Goal: Book appointment/travel/reservation

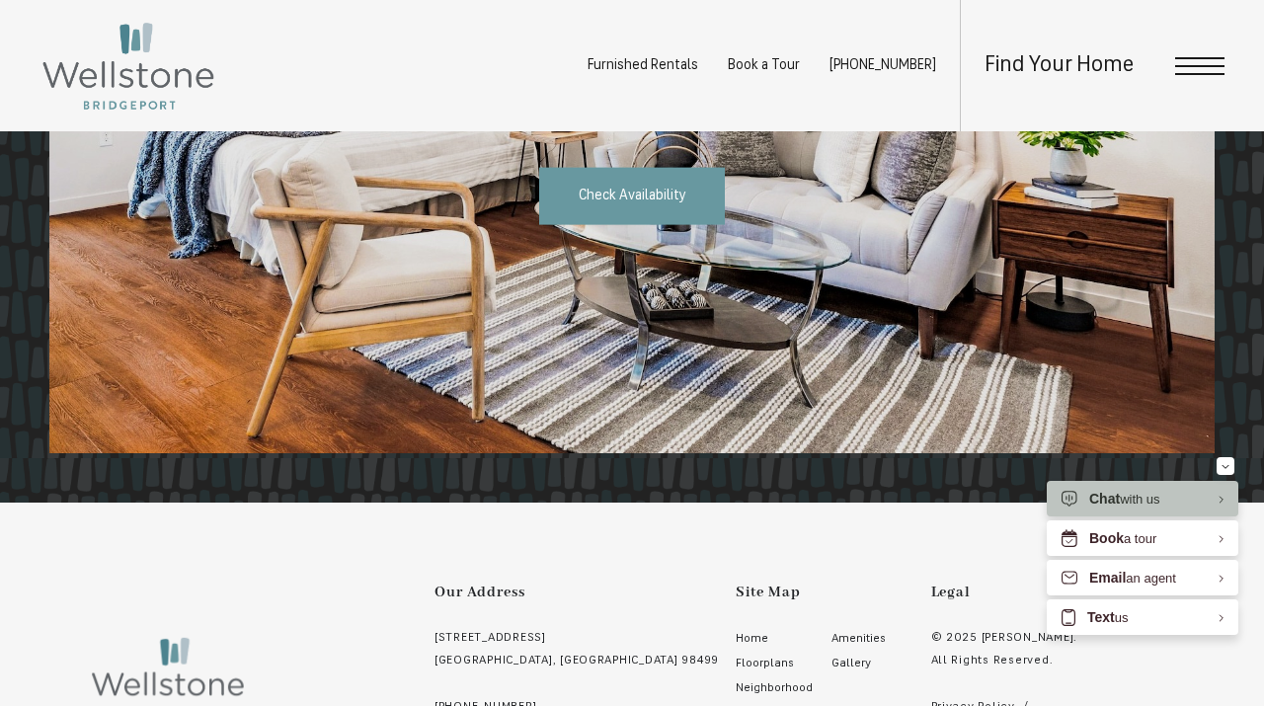
scroll to position [2422, 0]
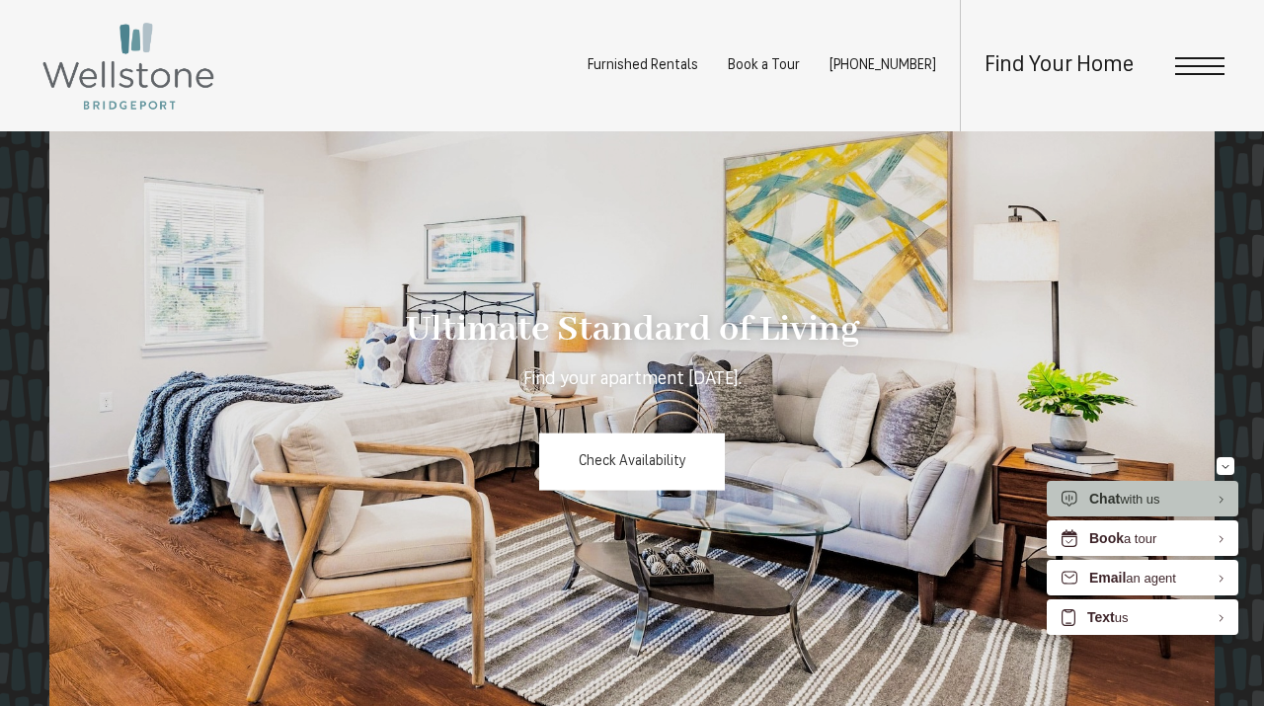
click at [646, 434] on link "Check Availability" at bounding box center [632, 462] width 187 height 57
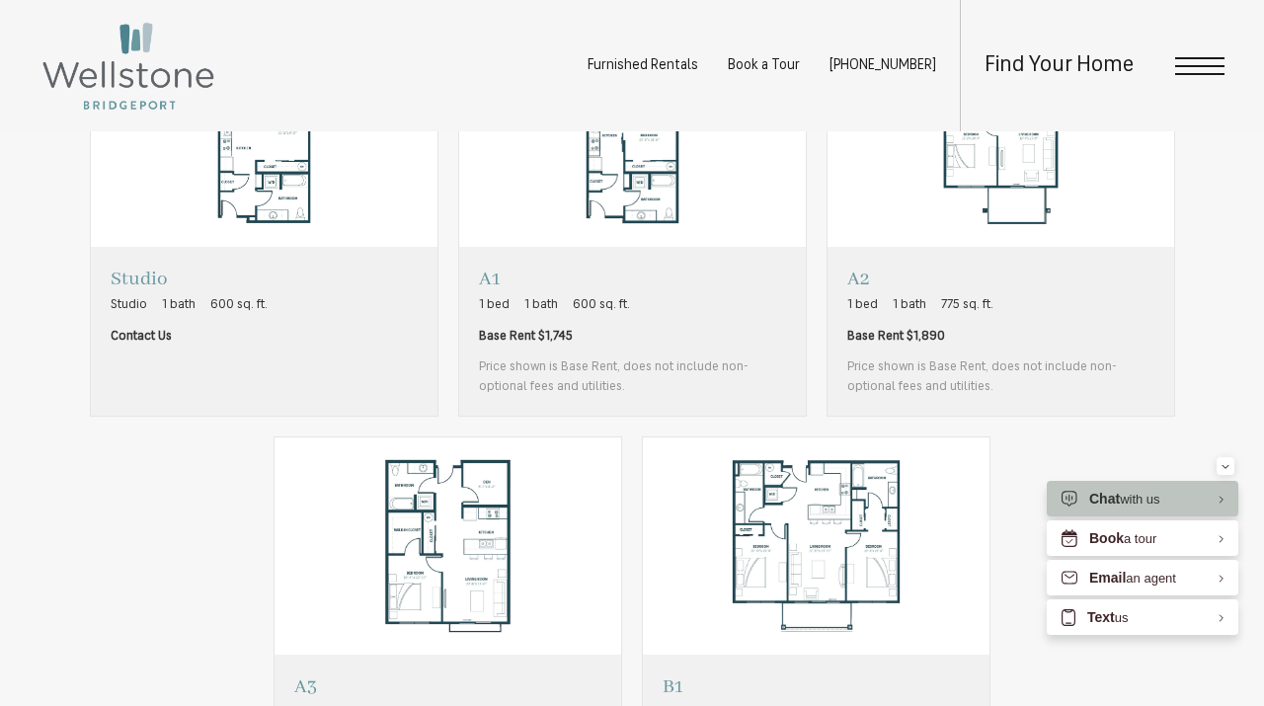
scroll to position [1222, 0]
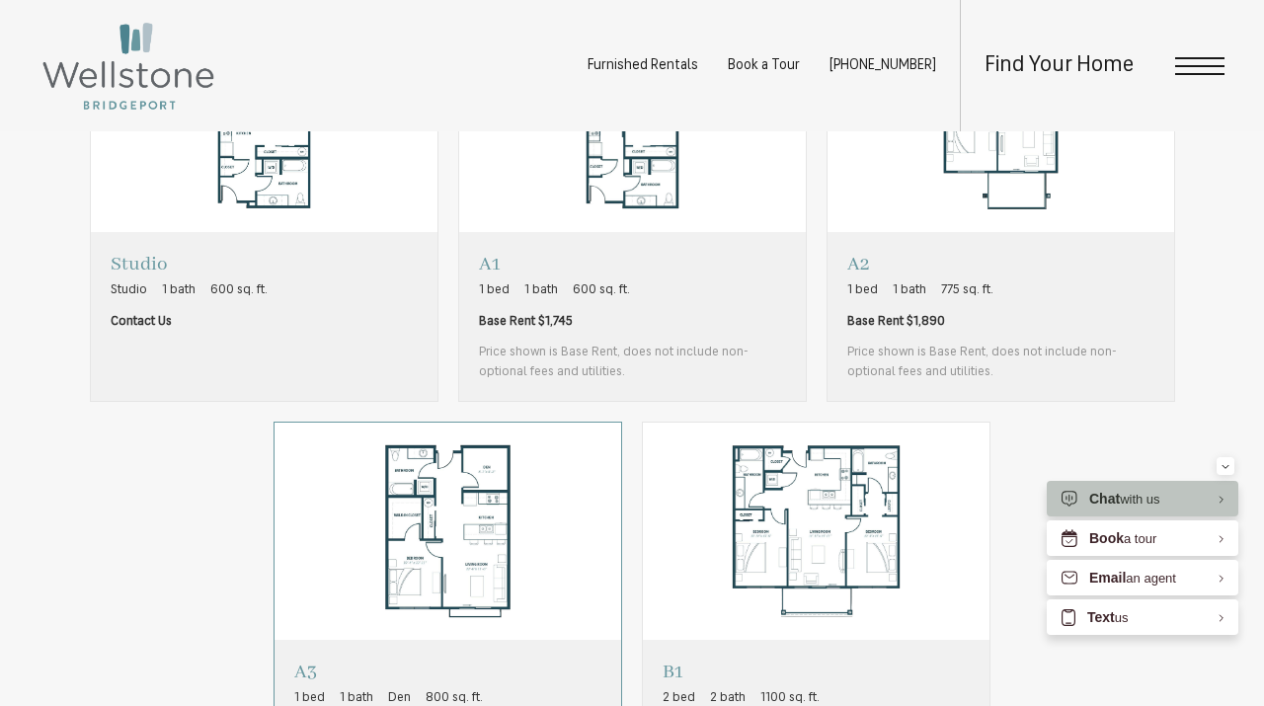
click at [415, 555] on img "View floorplan A3" at bounding box center [448, 531] width 347 height 217
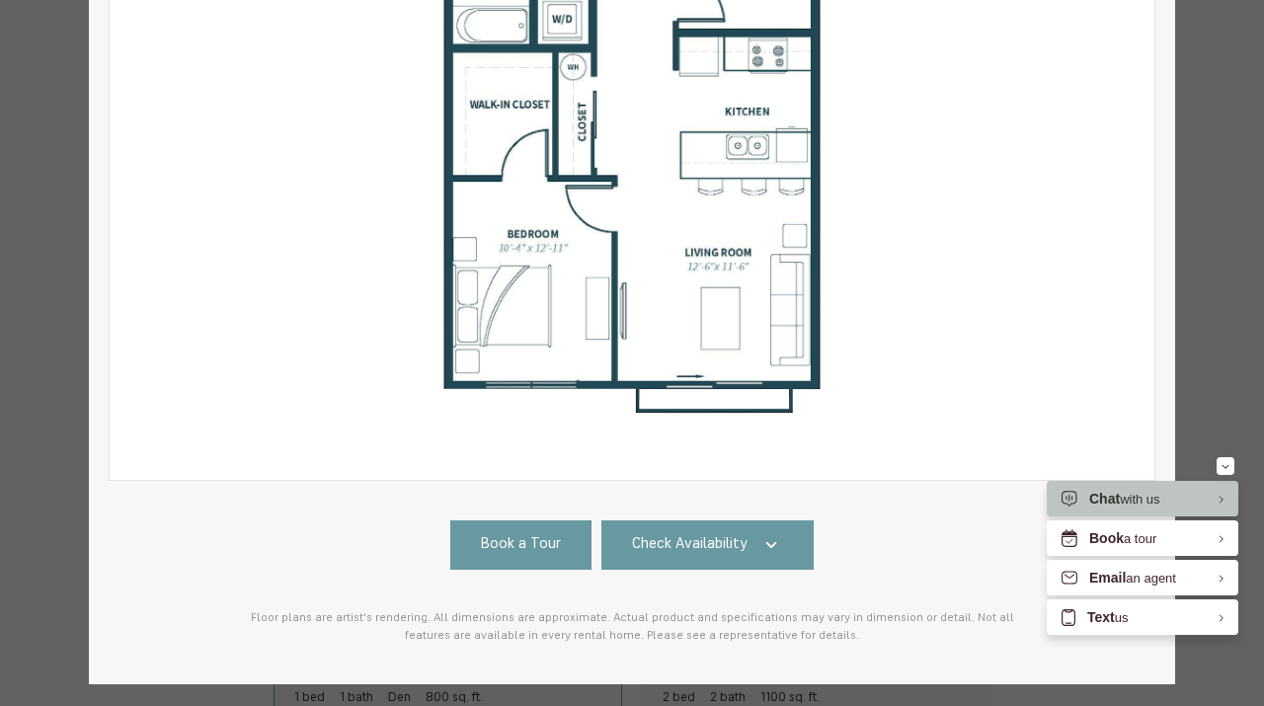
scroll to position [454, 0]
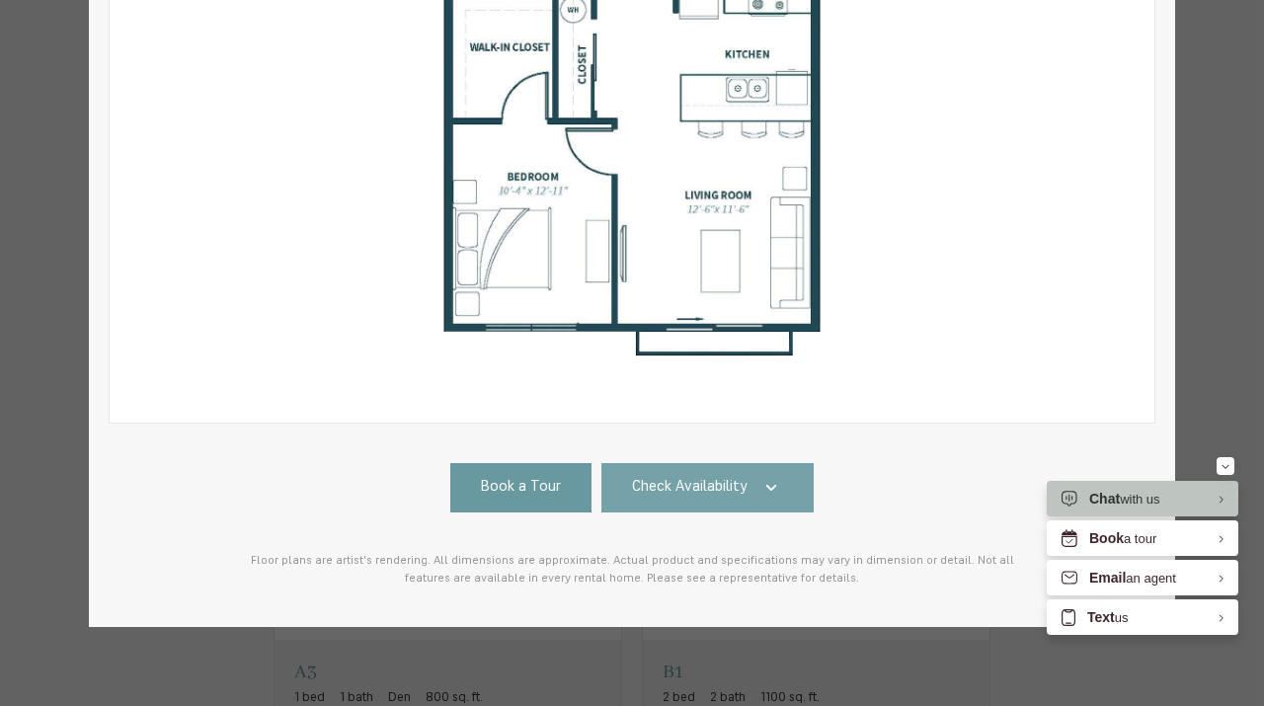
click at [663, 500] on link "Check Availability" at bounding box center [707, 487] width 213 height 49
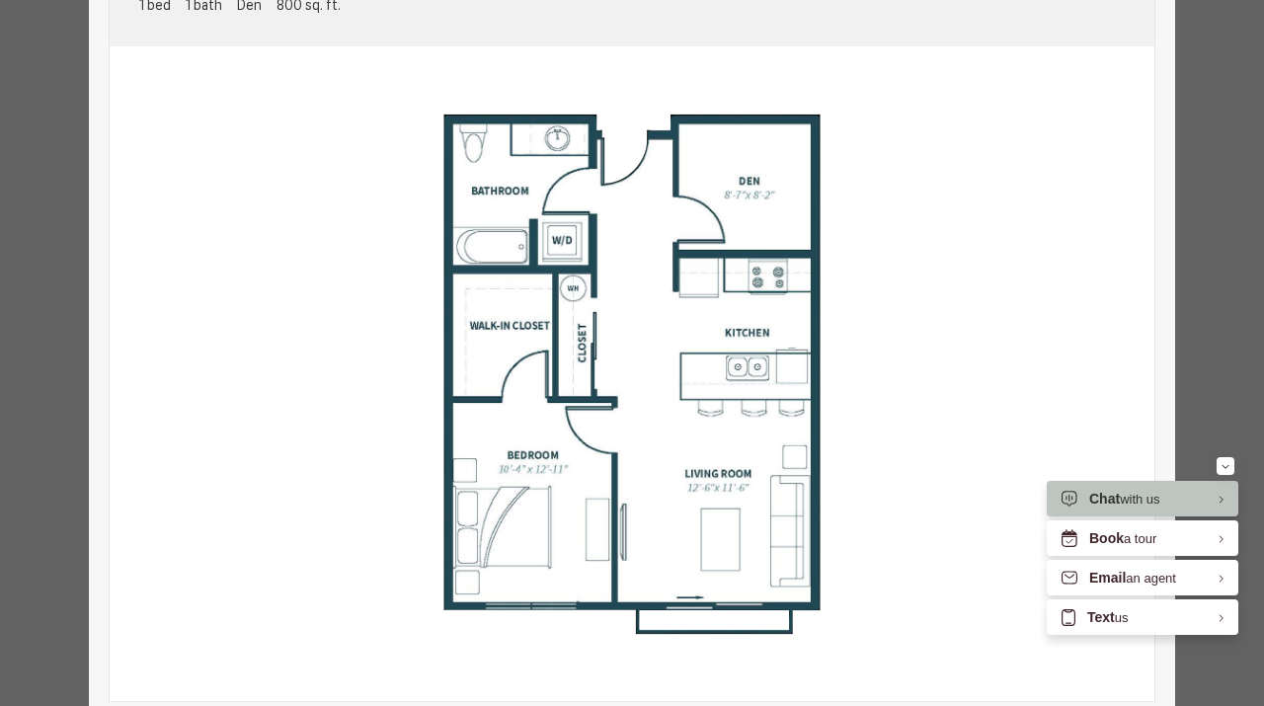
scroll to position [0, 0]
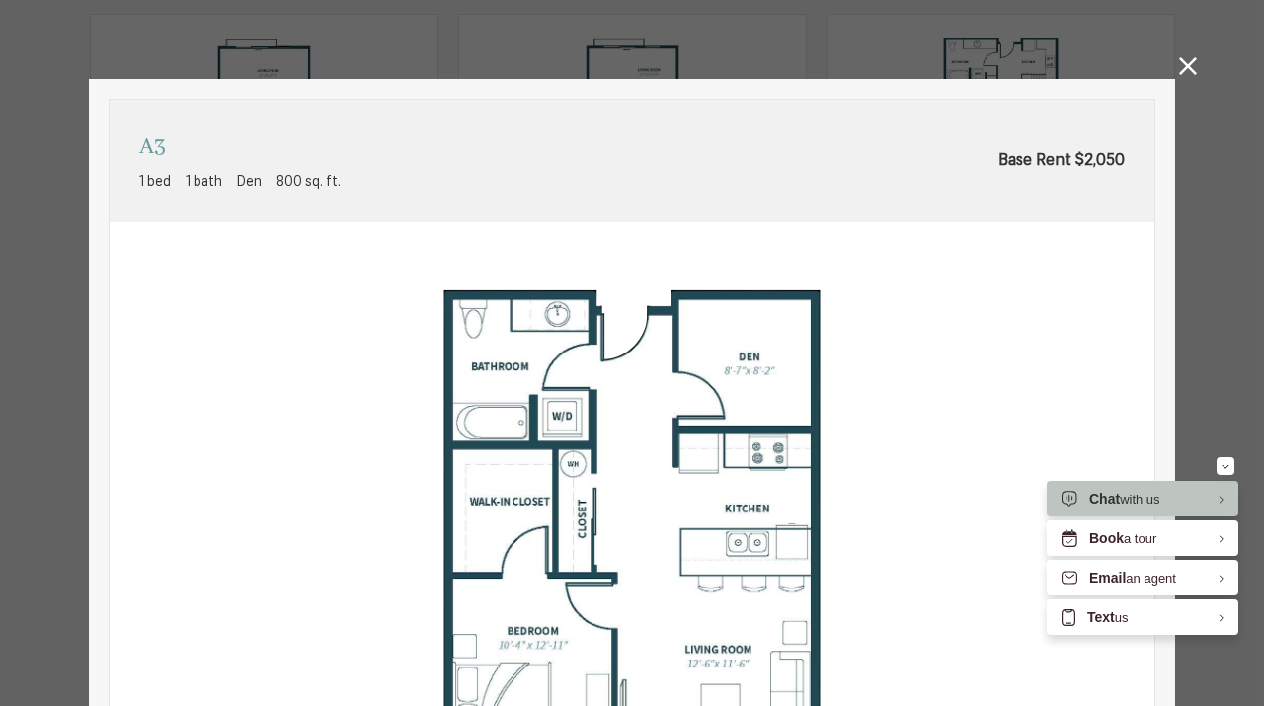
click at [1189, 65] on icon at bounding box center [1188, 66] width 18 height 18
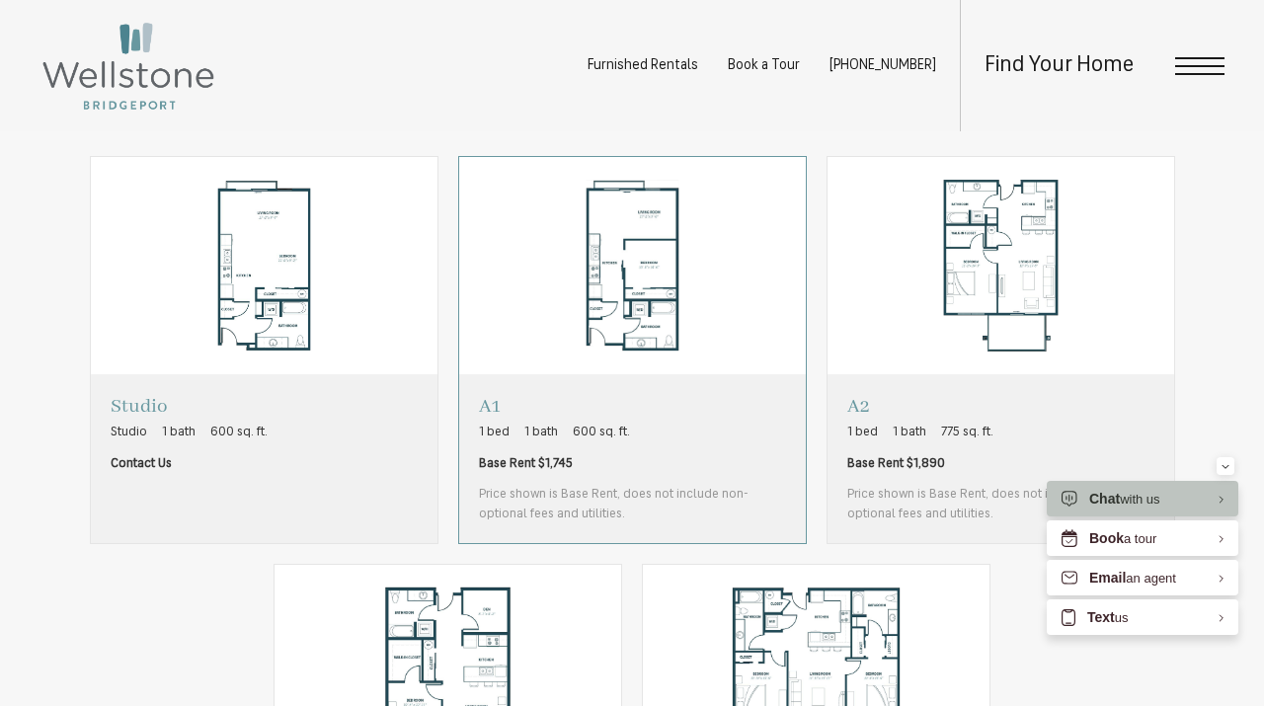
scroll to position [1077, 0]
